Goal: Find contact information: Find contact information

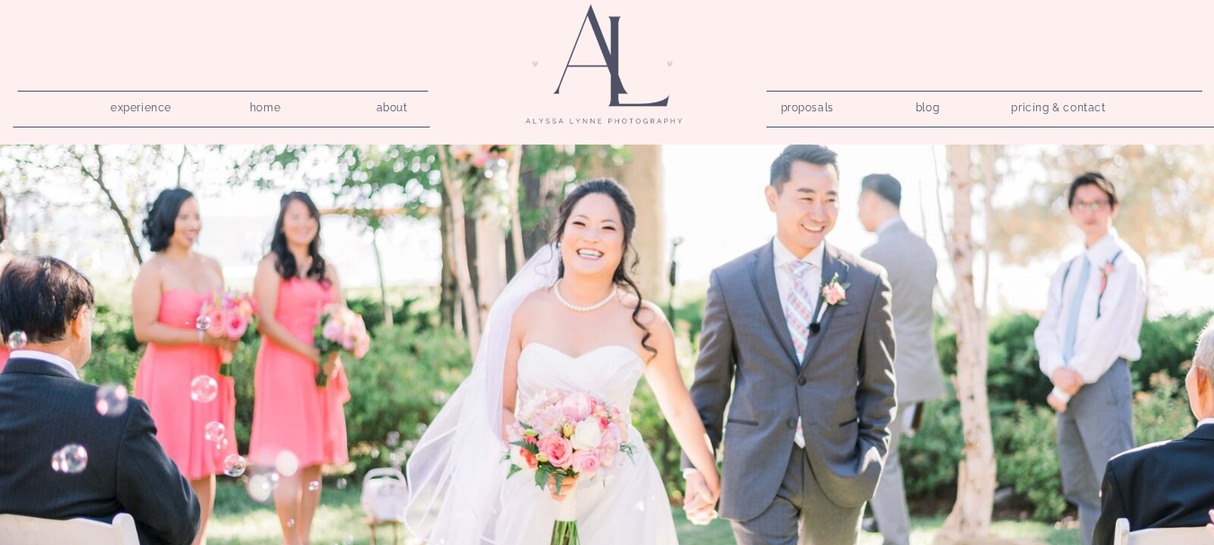
click at [1058, 112] on nav "pricing & contact" at bounding box center [1059, 108] width 109 height 25
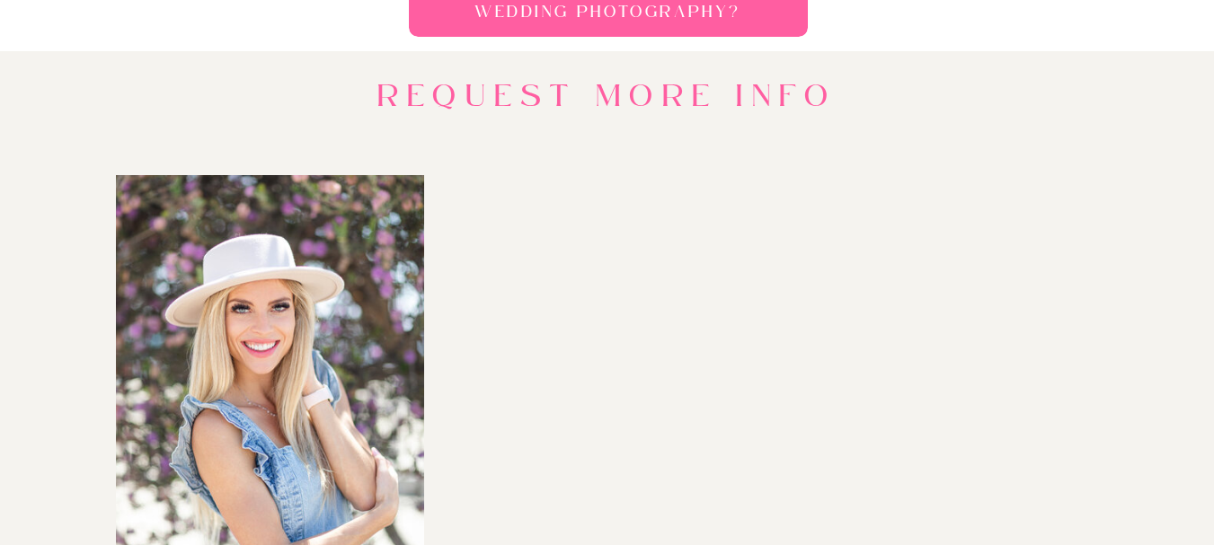
scroll to position [1880, 0]
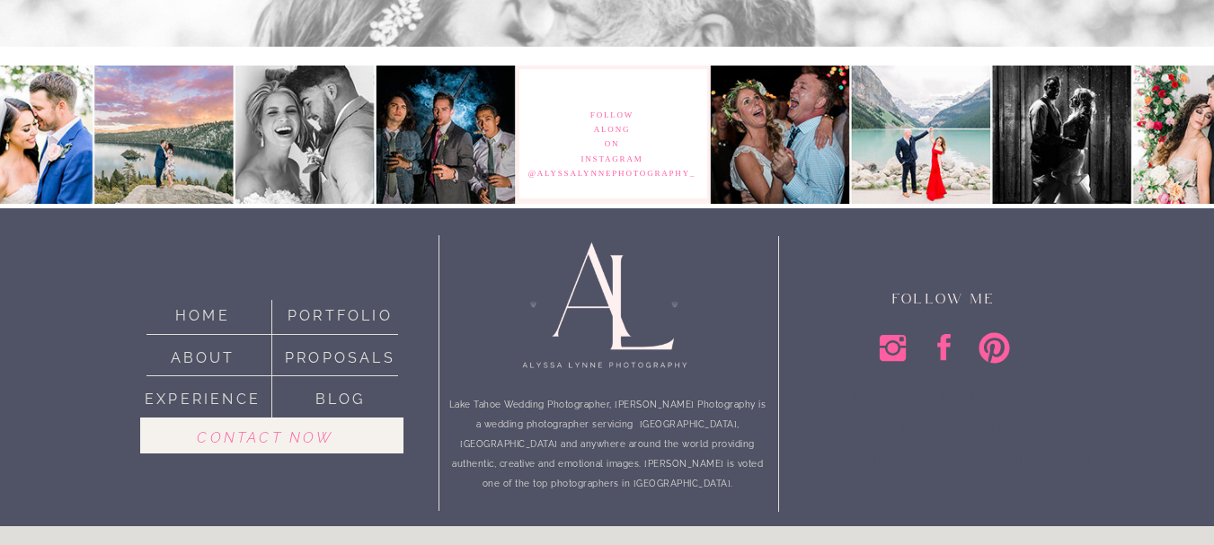
click at [943, 335] on icon at bounding box center [943, 347] width 13 height 26
drag, startPoint x: 998, startPoint y: 463, endPoint x: 1031, endPoint y: 463, distance: 32.4
click at [1029, 464] on p "[PERSON_NAME] Photography [DOMAIN_NAME] [EMAIL_ADDRESS][DOMAIN_NAME]" at bounding box center [963, 426] width 369 height 84
click at [1013, 430] on p "[PERSON_NAME] Photography [DOMAIN_NAME] [EMAIL_ADDRESS][DOMAIN_NAME]" at bounding box center [963, 426] width 369 height 84
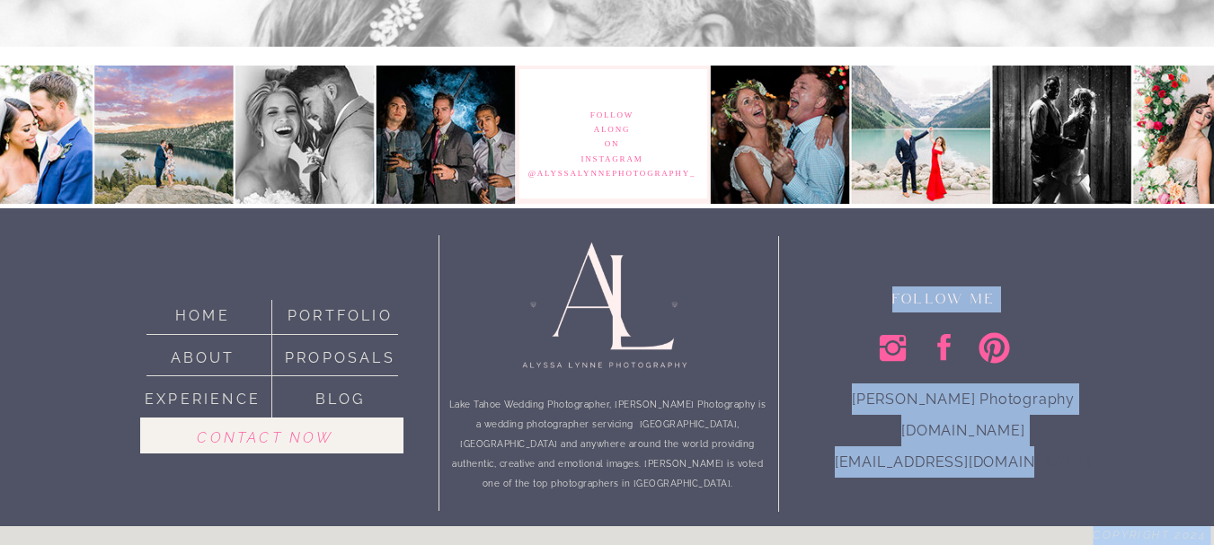
drag, startPoint x: 1006, startPoint y: 471, endPoint x: 1133, endPoint y: 474, distance: 127.6
